Goal: Task Accomplishment & Management: Use online tool/utility

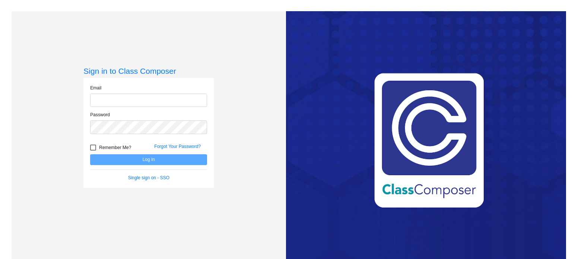
type input "[EMAIL_ADDRESS][DOMAIN_NAME]"
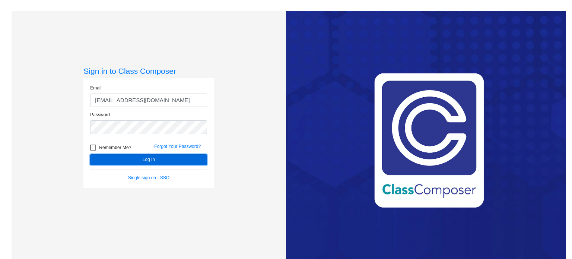
click at [169, 155] on button "Log In" at bounding box center [148, 159] width 117 height 11
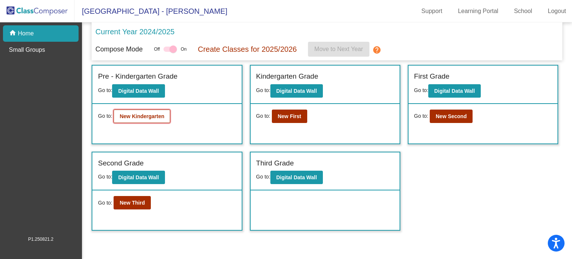
click at [153, 117] on b "New Kindergarten" at bounding box center [141, 116] width 45 height 6
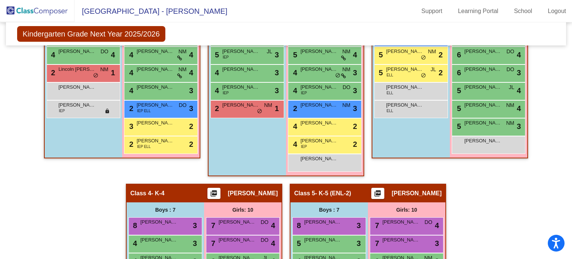
scroll to position [228, 0]
click at [441, 106] on div "[PERSON_NAME] ELL lock do_not_disturb_alt" at bounding box center [409, 107] width 71 height 15
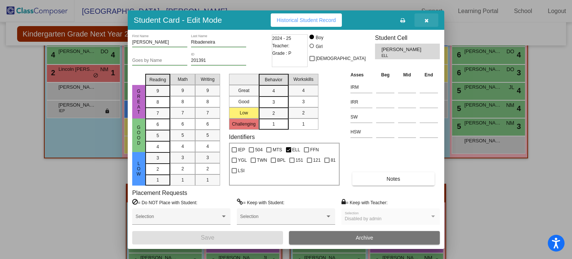
click at [428, 21] on icon "button" at bounding box center [426, 20] width 4 height 5
